Goal: Task Accomplishment & Management: Manage account settings

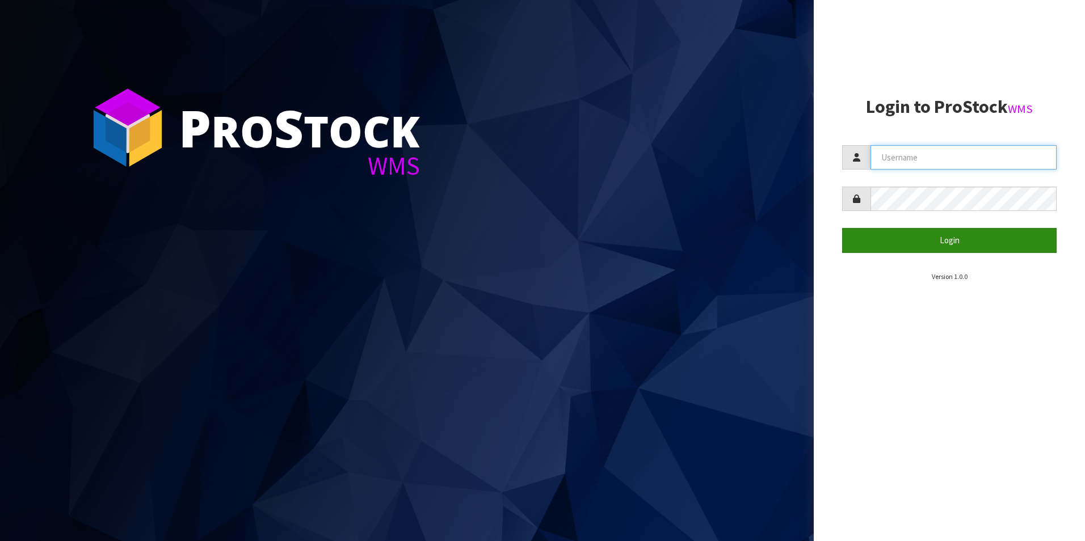
type input "NEOGEN"
click at [930, 241] on button "Login" at bounding box center [949, 240] width 214 height 24
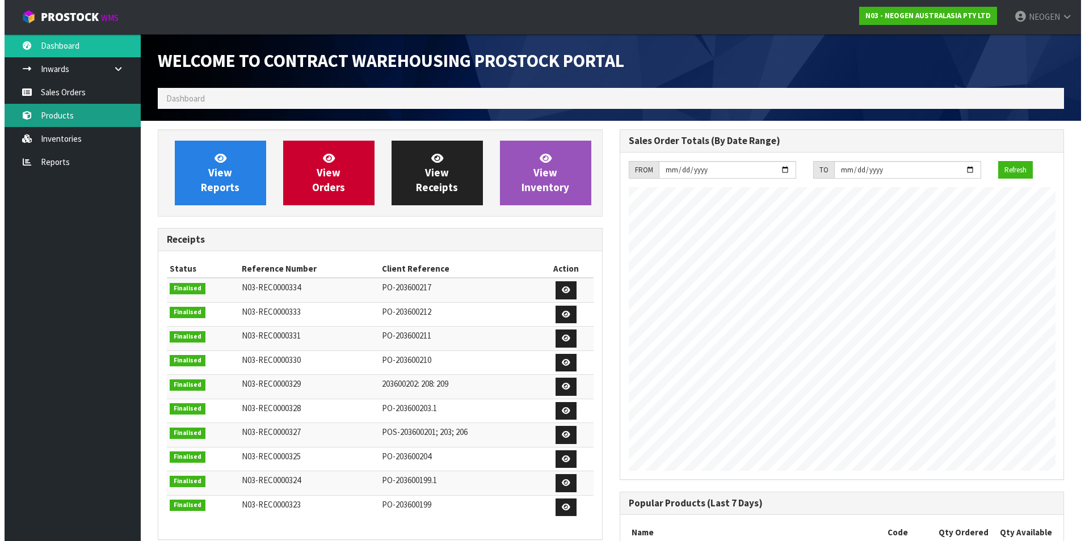
scroll to position [629, 461]
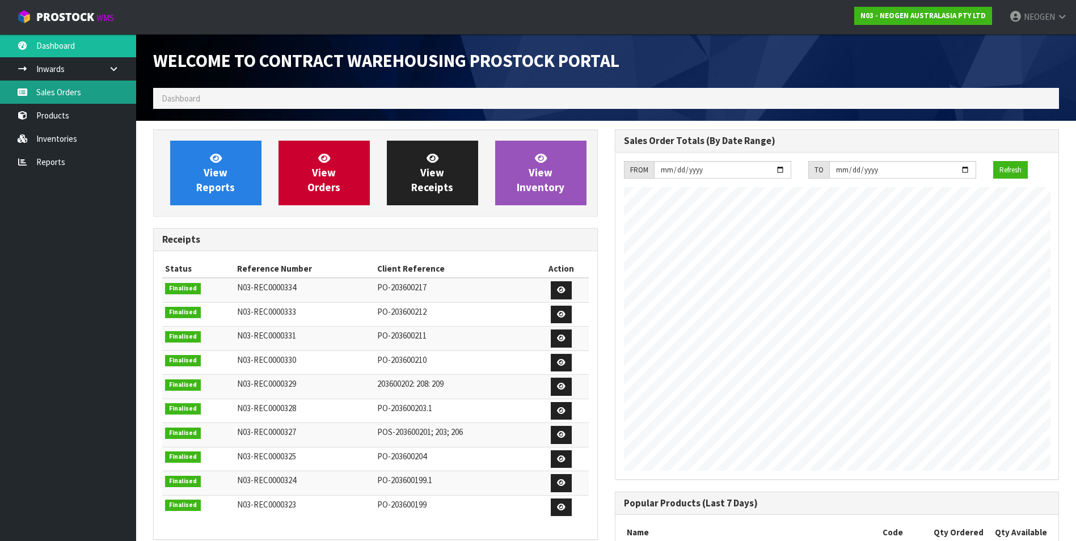
click at [61, 91] on link "Sales Orders" at bounding box center [68, 92] width 136 height 23
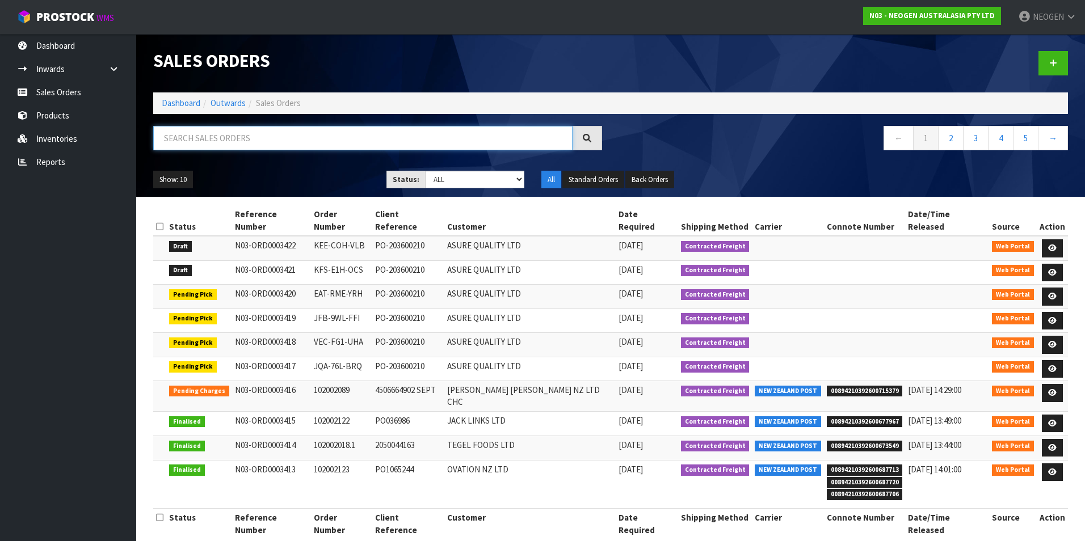
click at [183, 136] on input "text" at bounding box center [362, 138] width 419 height 24
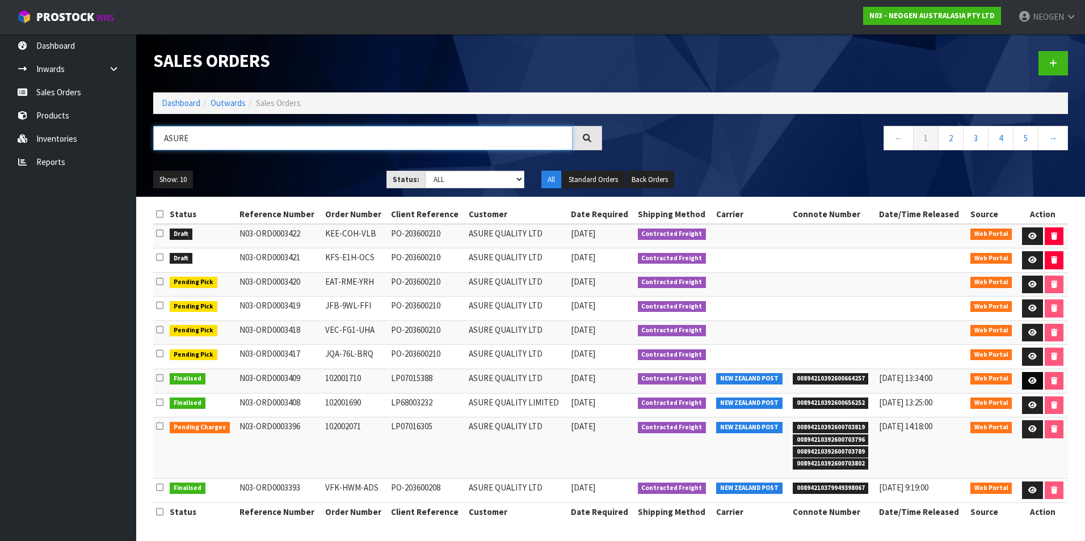
type input "ASURE"
click at [1034, 380] on icon at bounding box center [1032, 380] width 9 height 7
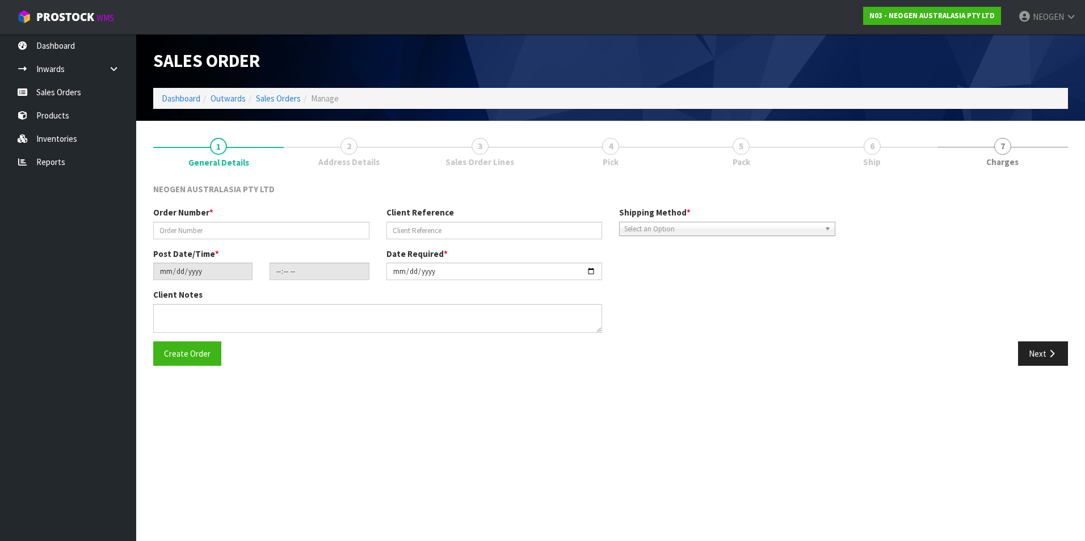
type input "102001710"
type input "LP07015388"
type input "[DATE]"
type input "09:44:00.000"
type input "[DATE]"
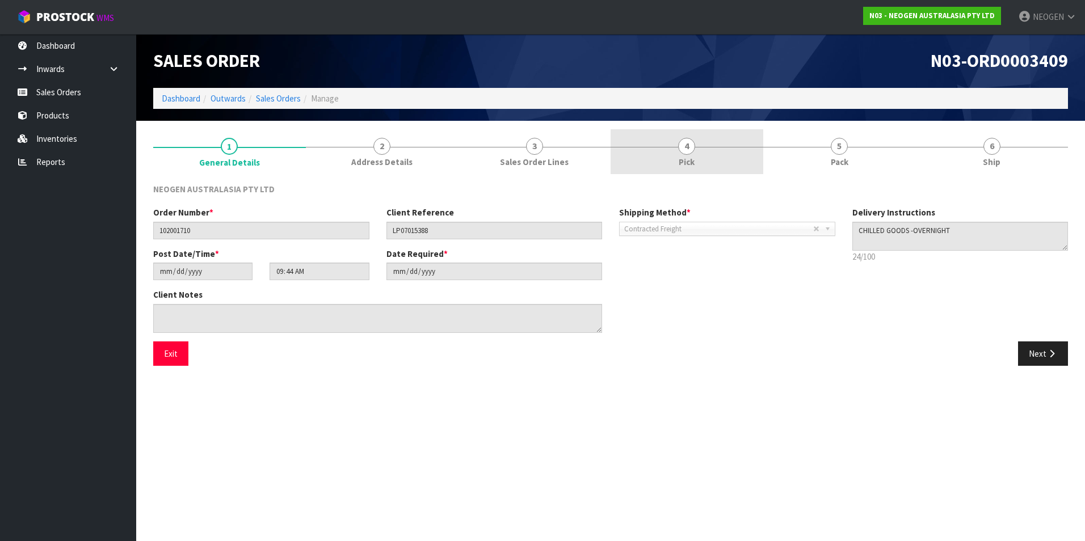
click at [690, 154] on span "4" at bounding box center [686, 146] width 17 height 17
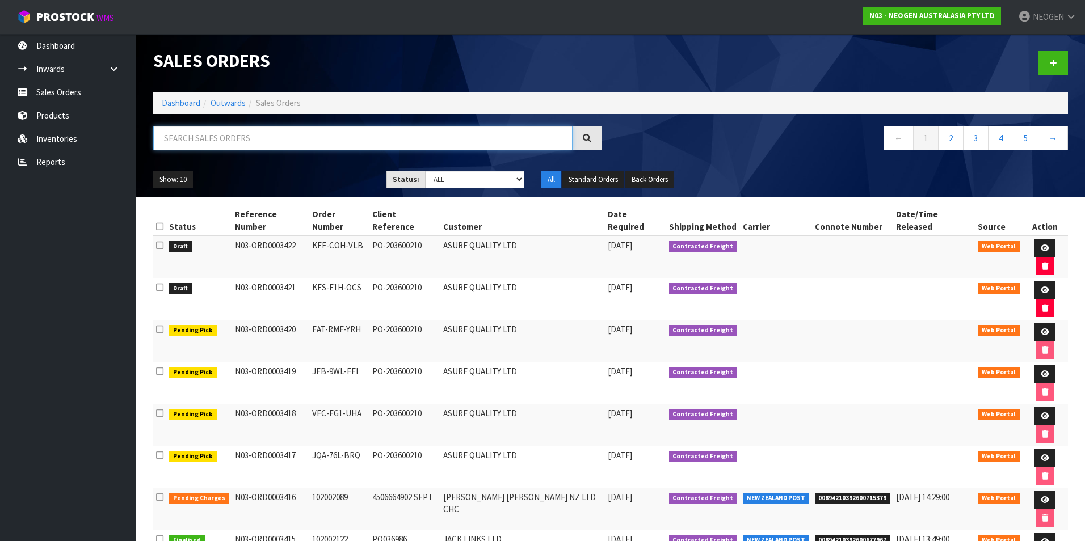
click at [204, 137] on input "text" at bounding box center [362, 138] width 419 height 24
type input "ASURE"
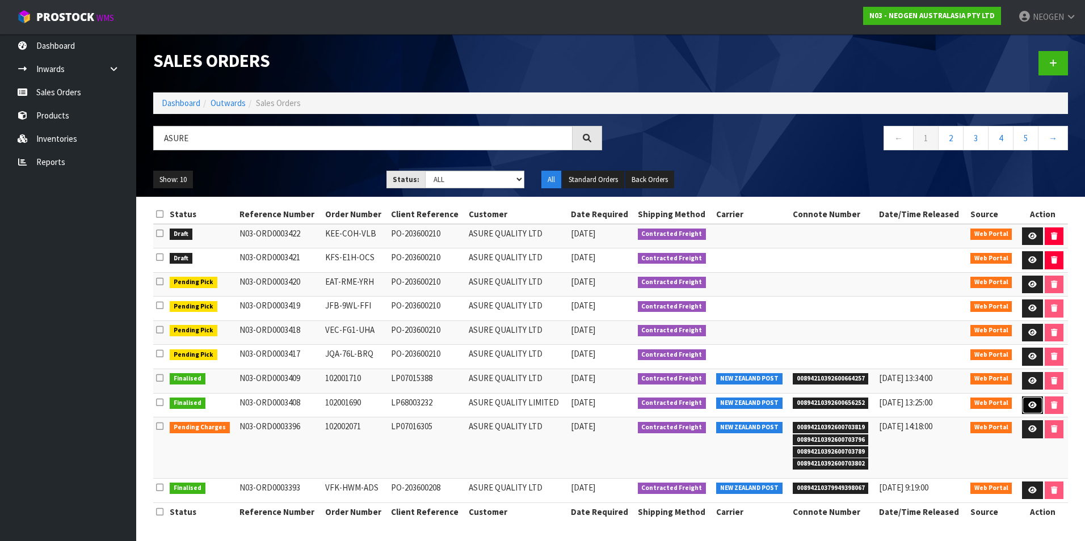
click at [1032, 405] on icon at bounding box center [1032, 405] width 9 height 7
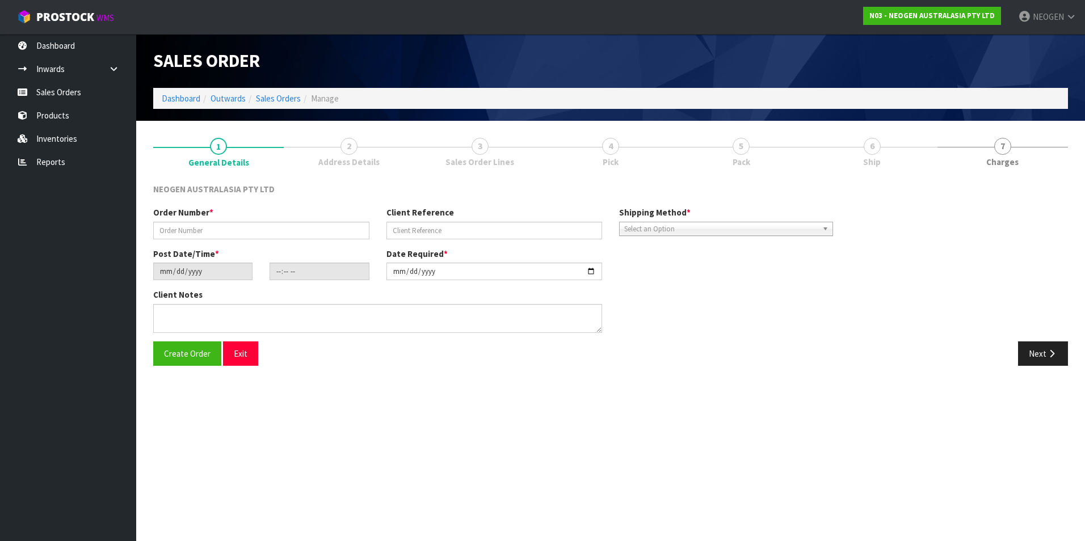
type input "102001690"
type input "LP68003232"
type input "[DATE]"
type input "09:41:00.000"
type input "[DATE]"
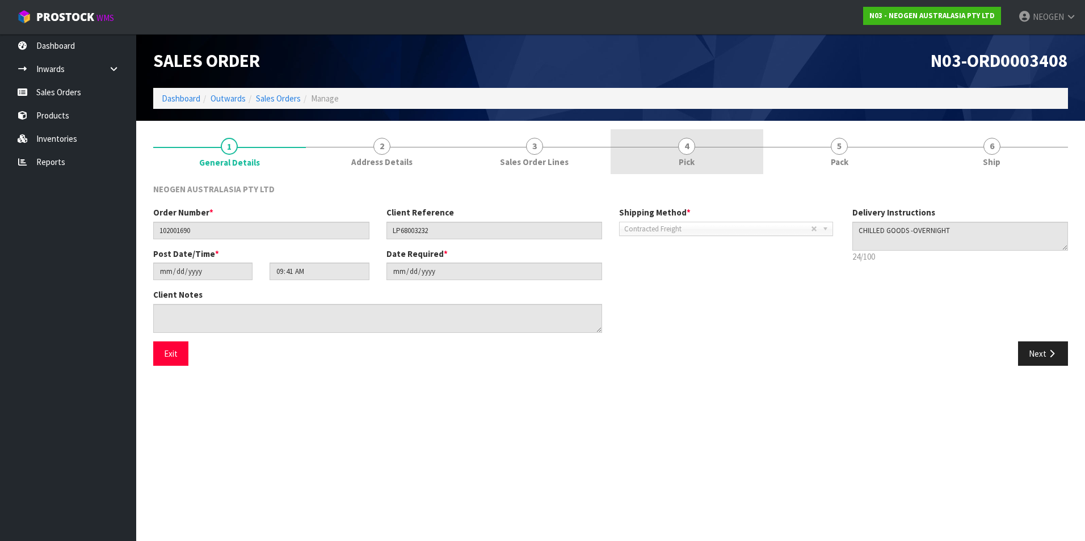
click at [684, 158] on span "Pick" at bounding box center [686, 162] width 16 height 12
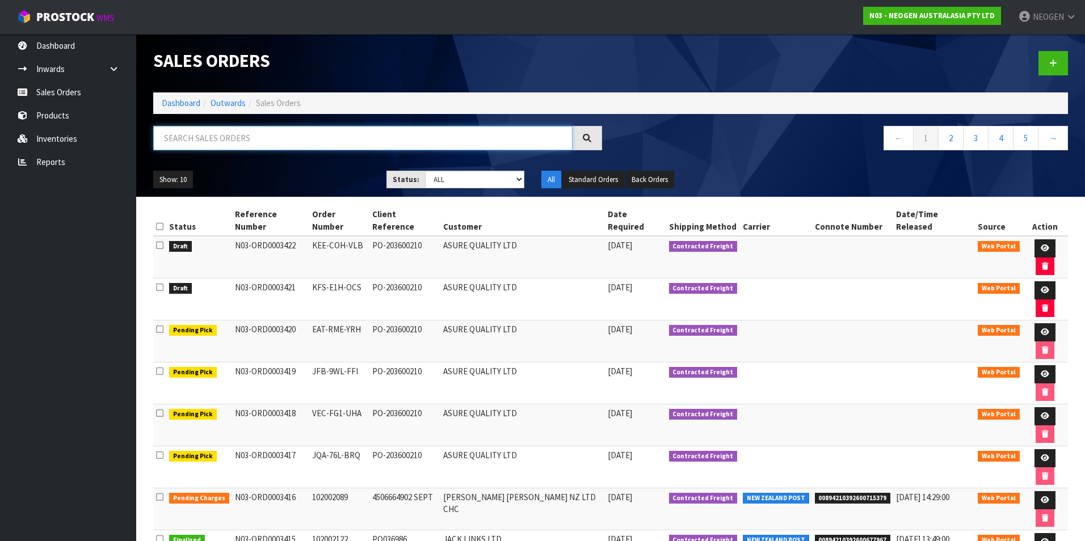
click at [196, 141] on input "text" at bounding box center [362, 138] width 419 height 24
type input "ASURE"
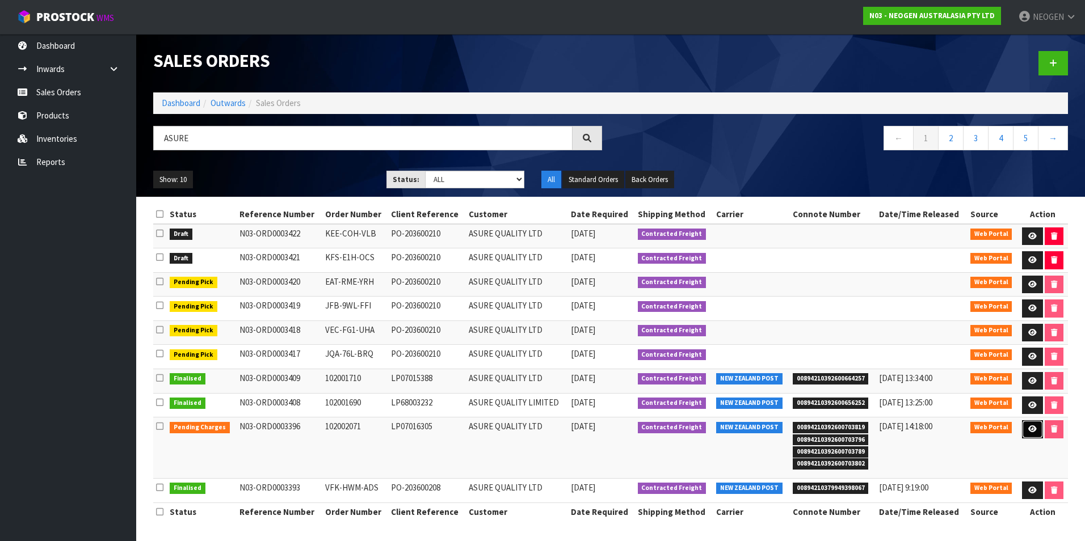
click at [1032, 431] on icon at bounding box center [1032, 428] width 9 height 7
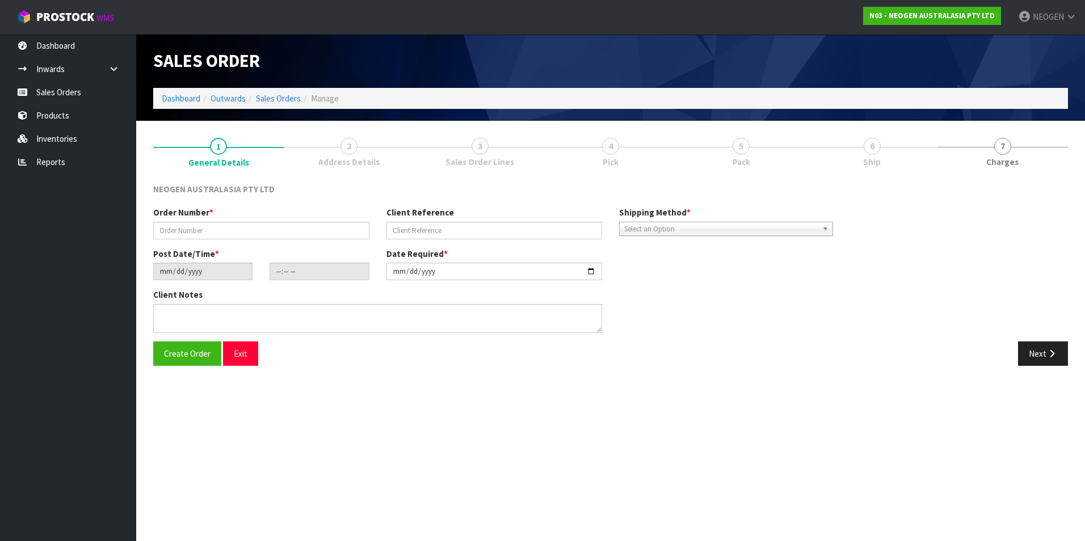
type input "102002071"
type input "LP07016305"
type input "[DATE]"
type input "09:22:00.000"
type input "[DATE]"
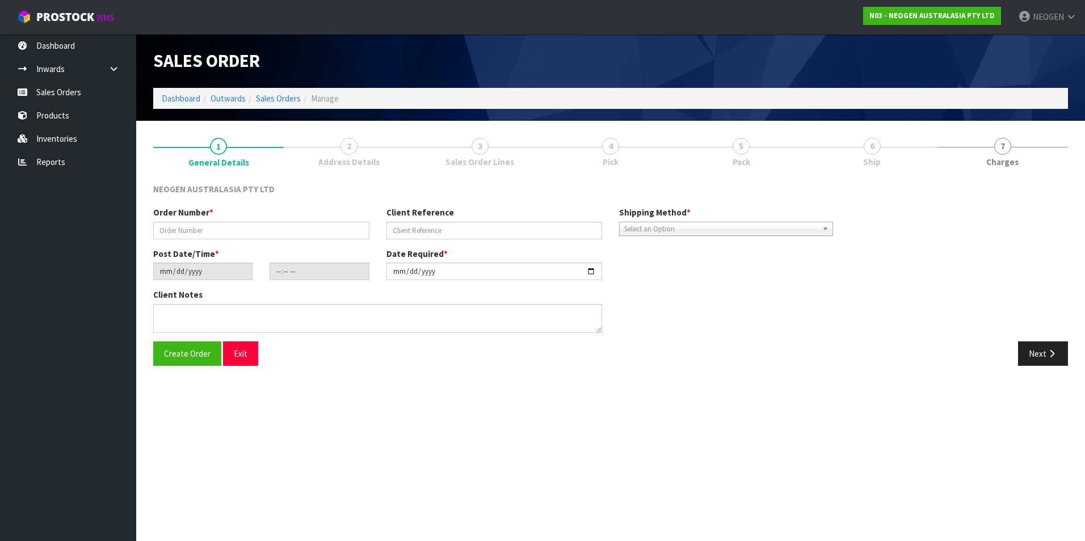
type textarea "ATTN PURCHASING"
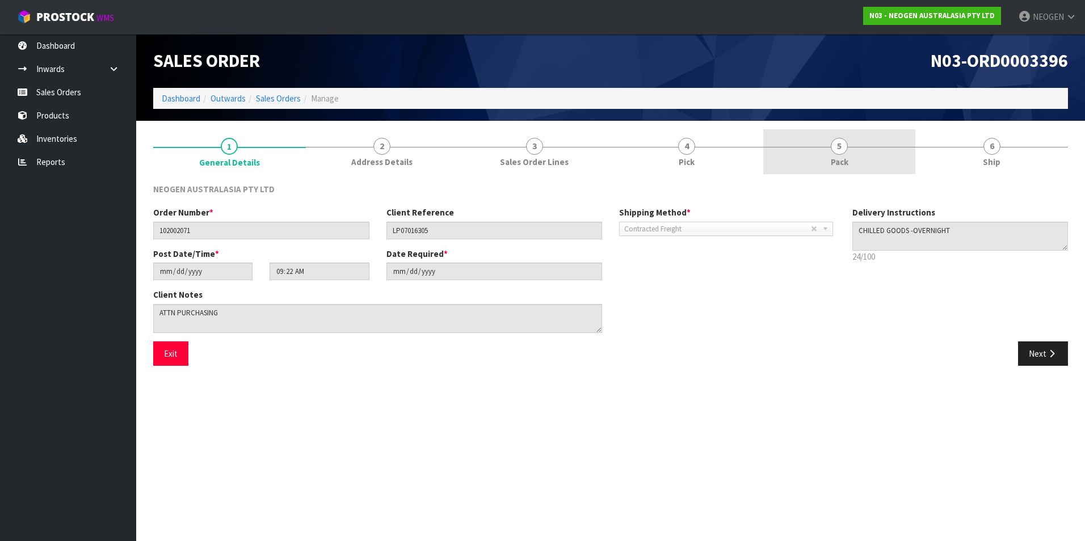
click at [844, 153] on span "5" at bounding box center [838, 146] width 17 height 17
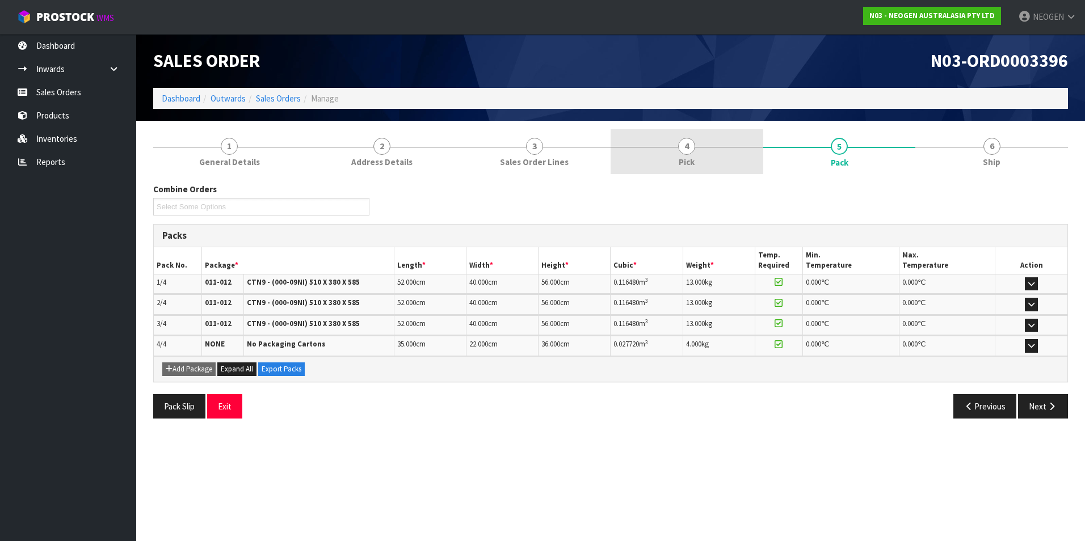
click at [688, 157] on span "Pick" at bounding box center [686, 162] width 16 height 12
